Goal: Check status: Check status

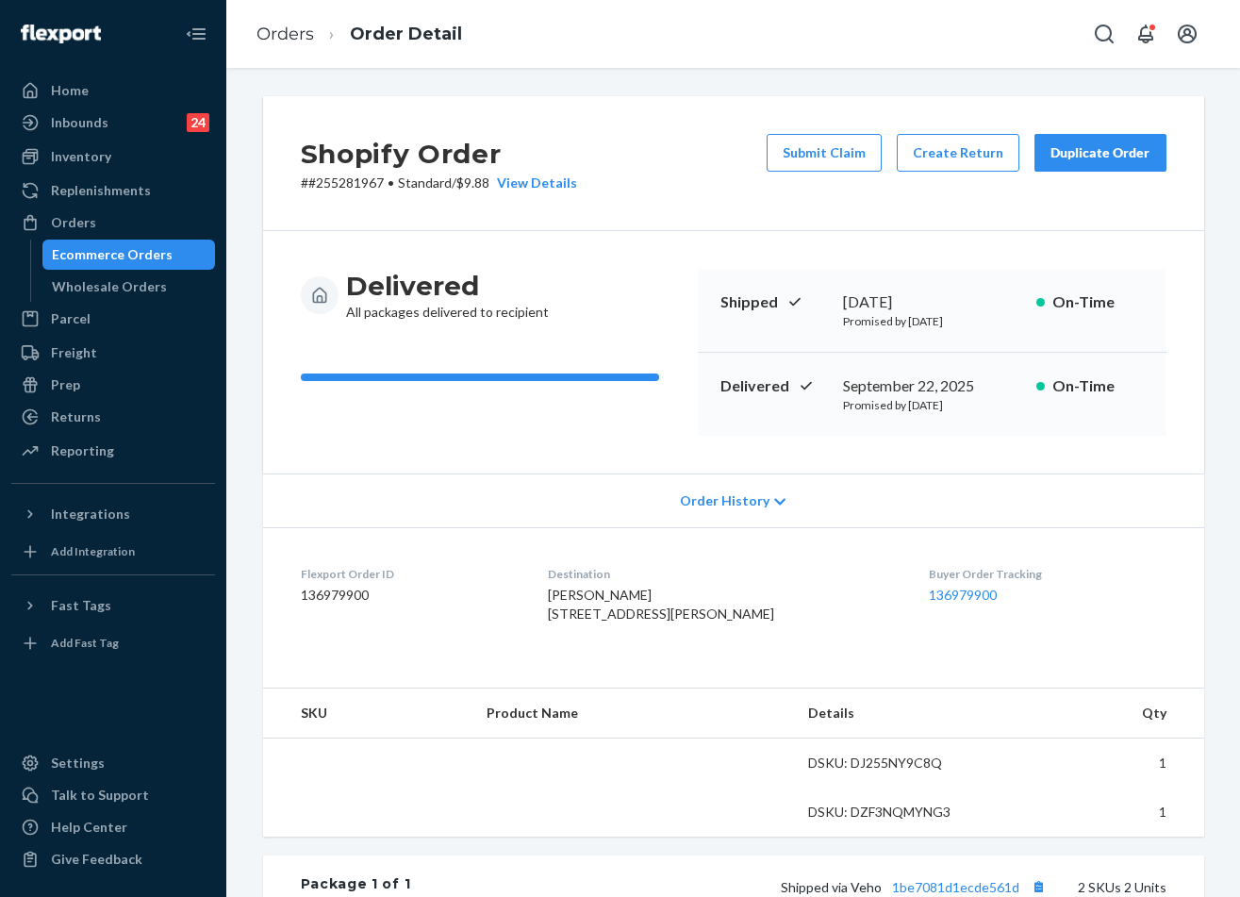
click at [318, 41] on li "Order Detail" at bounding box center [388, 34] width 148 height 25
click at [300, 42] on link "Orders" at bounding box center [286, 34] width 58 height 21
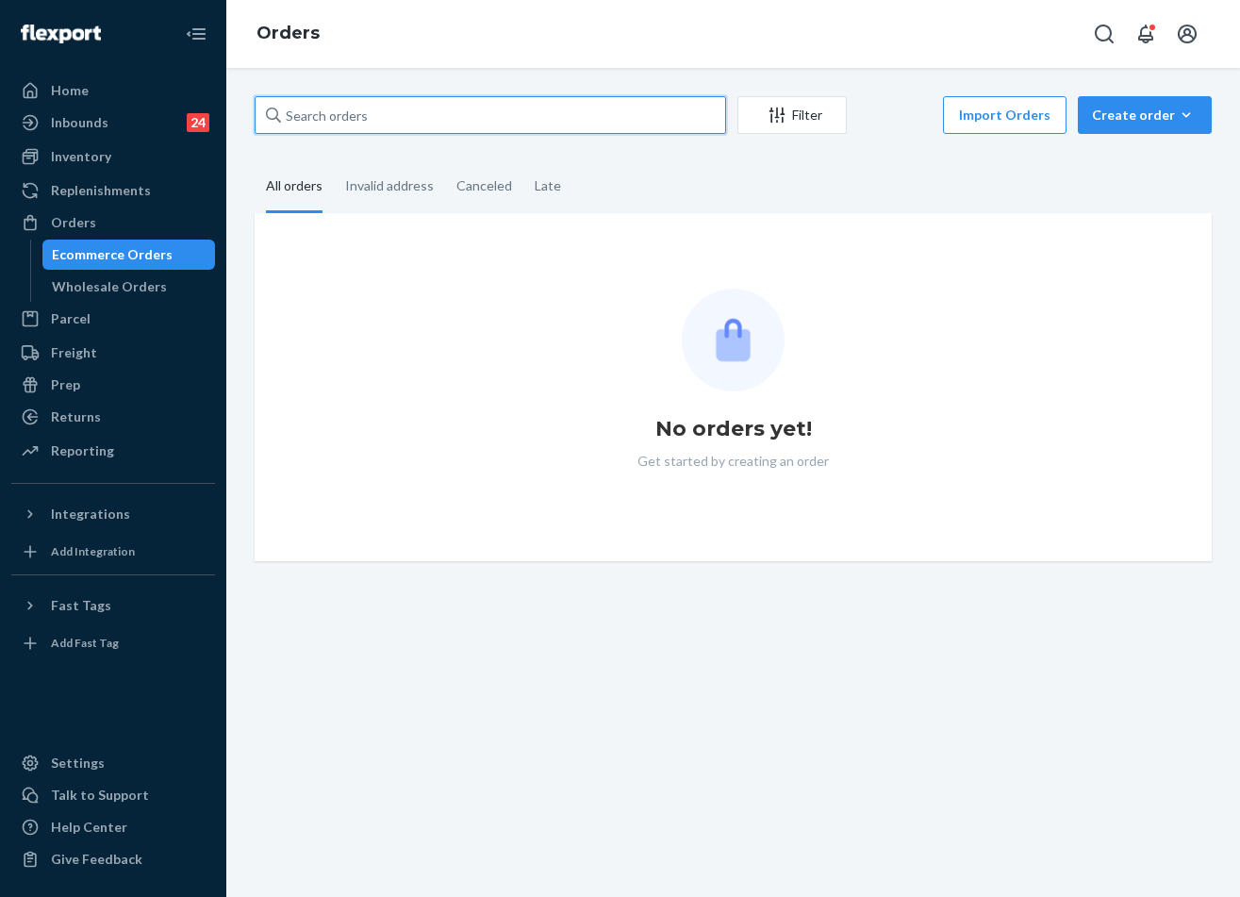
click at [468, 108] on input "text" at bounding box center [491, 115] width 472 height 38
paste input "254878797"
type input "254878797"
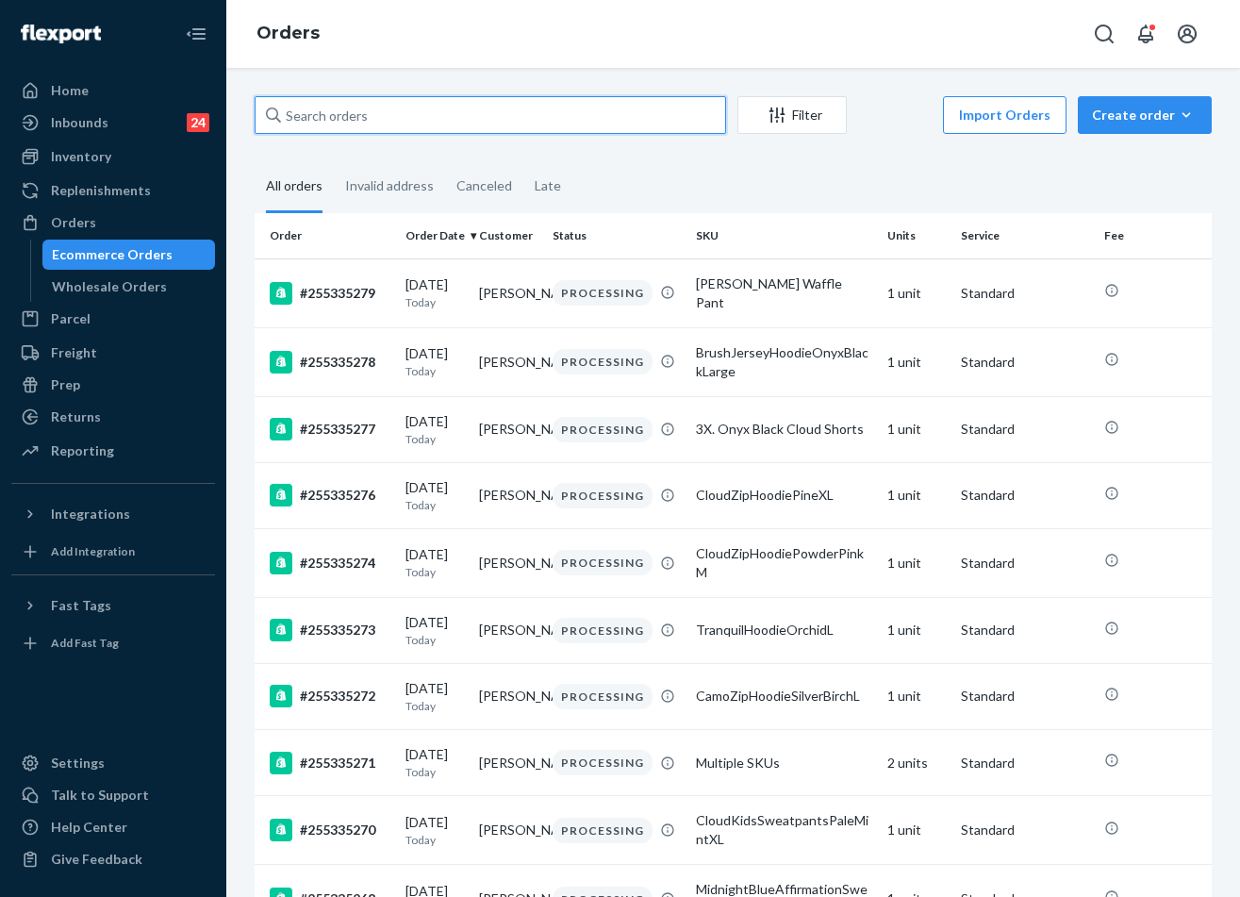
paste input "254878797"
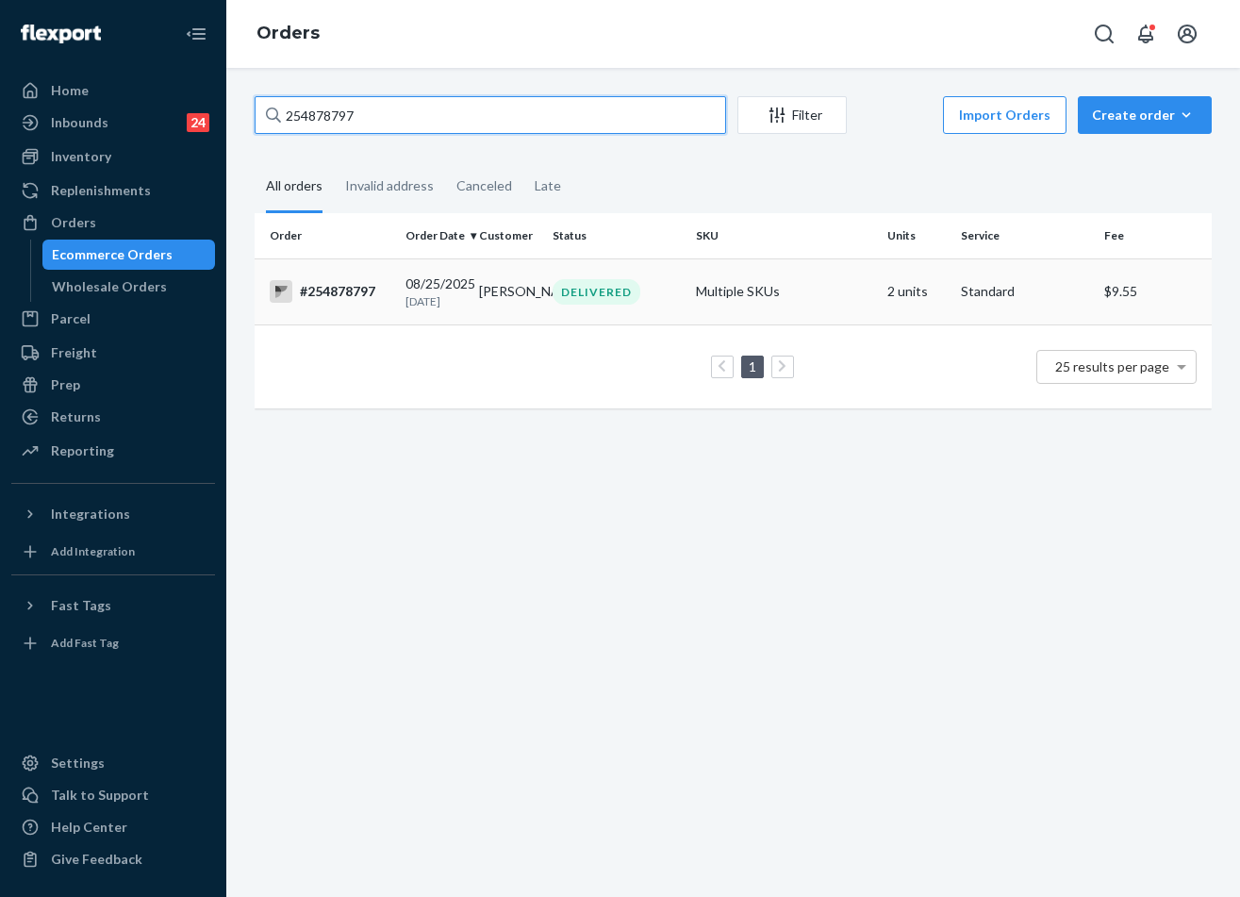
type input "254878797"
click at [594, 290] on div "DELIVERED" at bounding box center [597, 291] width 88 height 25
